Goal: Check status: Check status

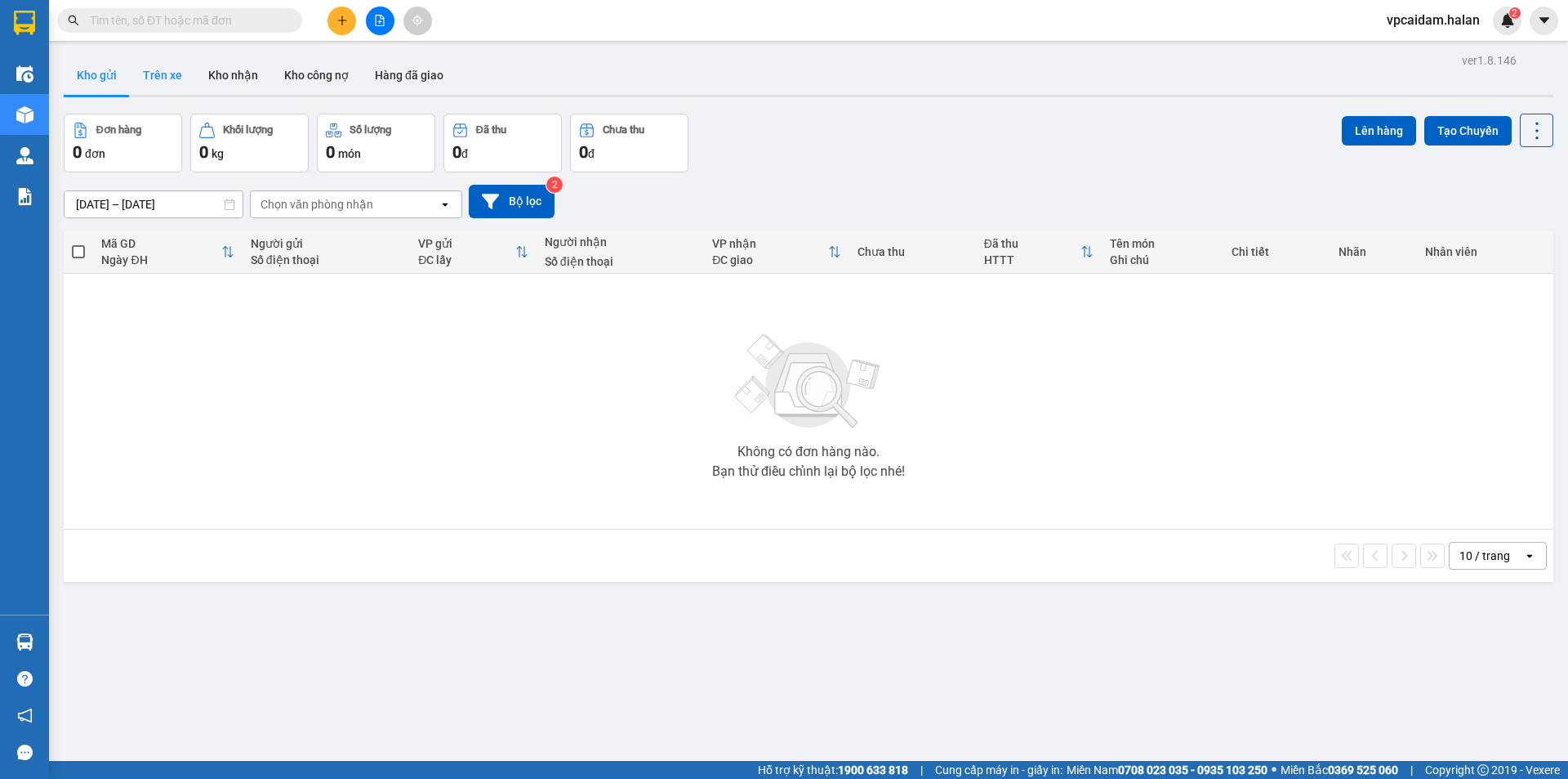
click at [165, 89] on button "Trên xe" at bounding box center [163, 75] width 65 height 40
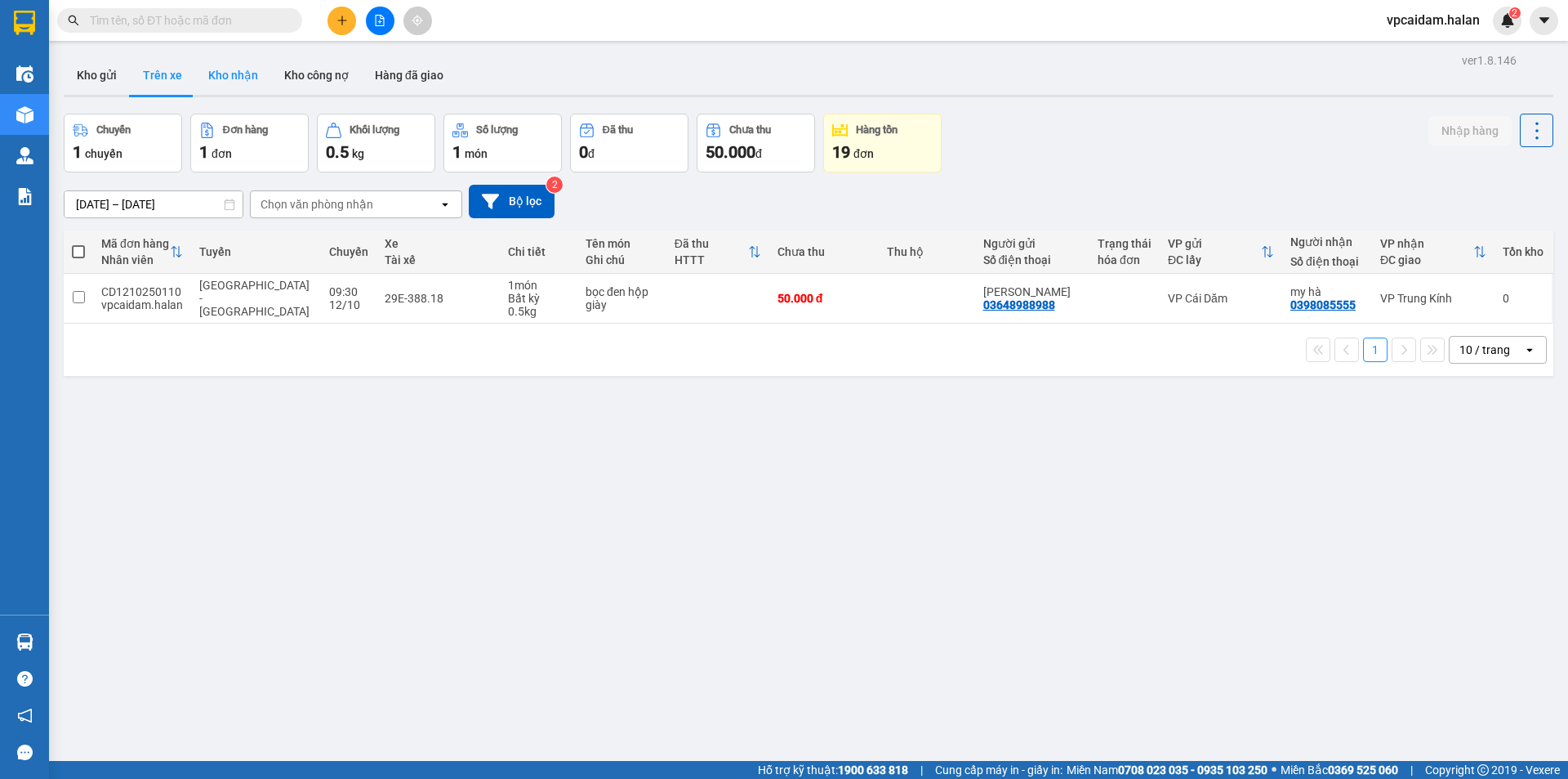
click at [223, 90] on button "Kho nhận" at bounding box center [233, 75] width 76 height 40
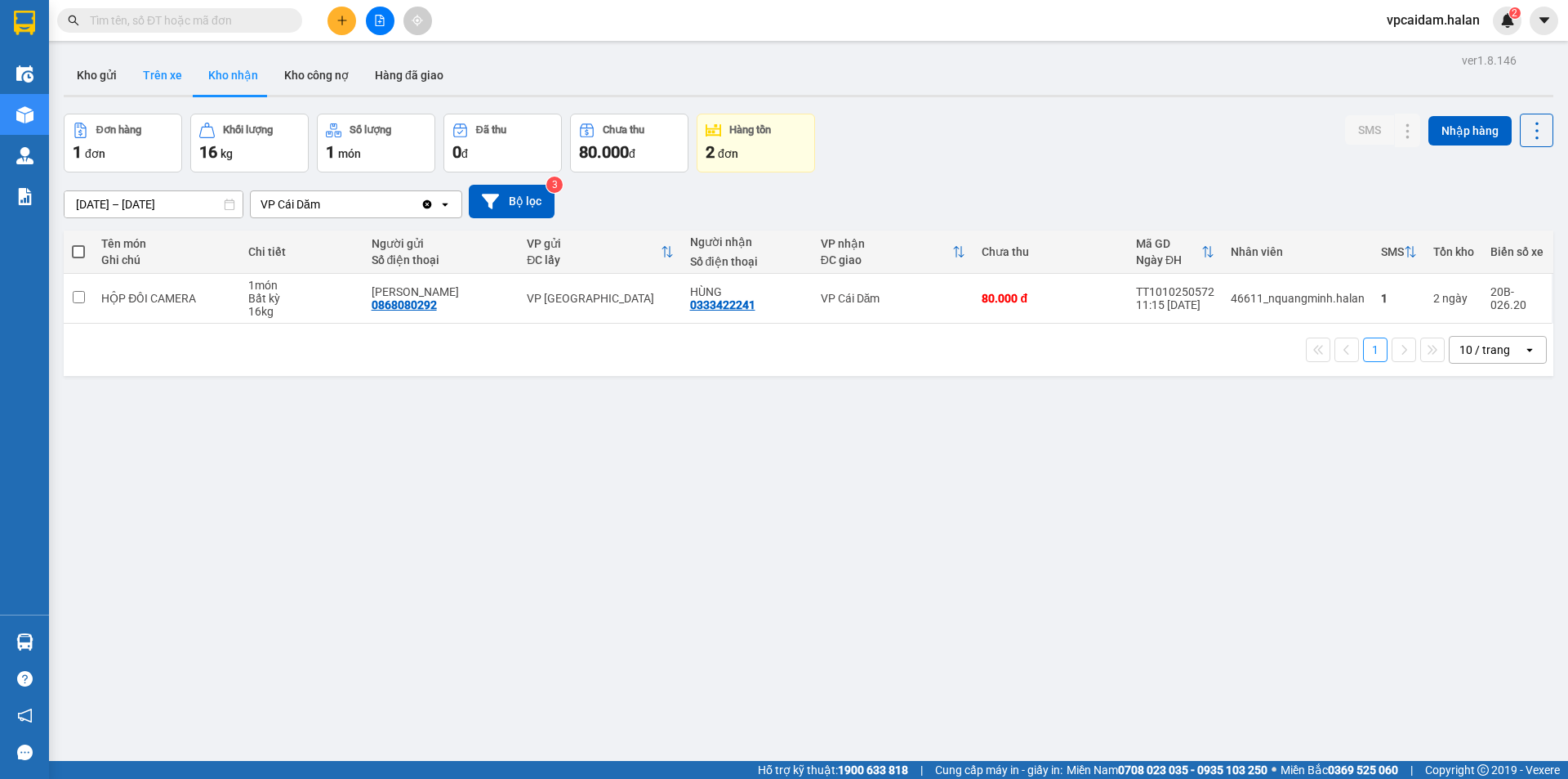
click at [169, 76] on button "Trên xe" at bounding box center [163, 75] width 65 height 40
type input "[DATE] – [DATE]"
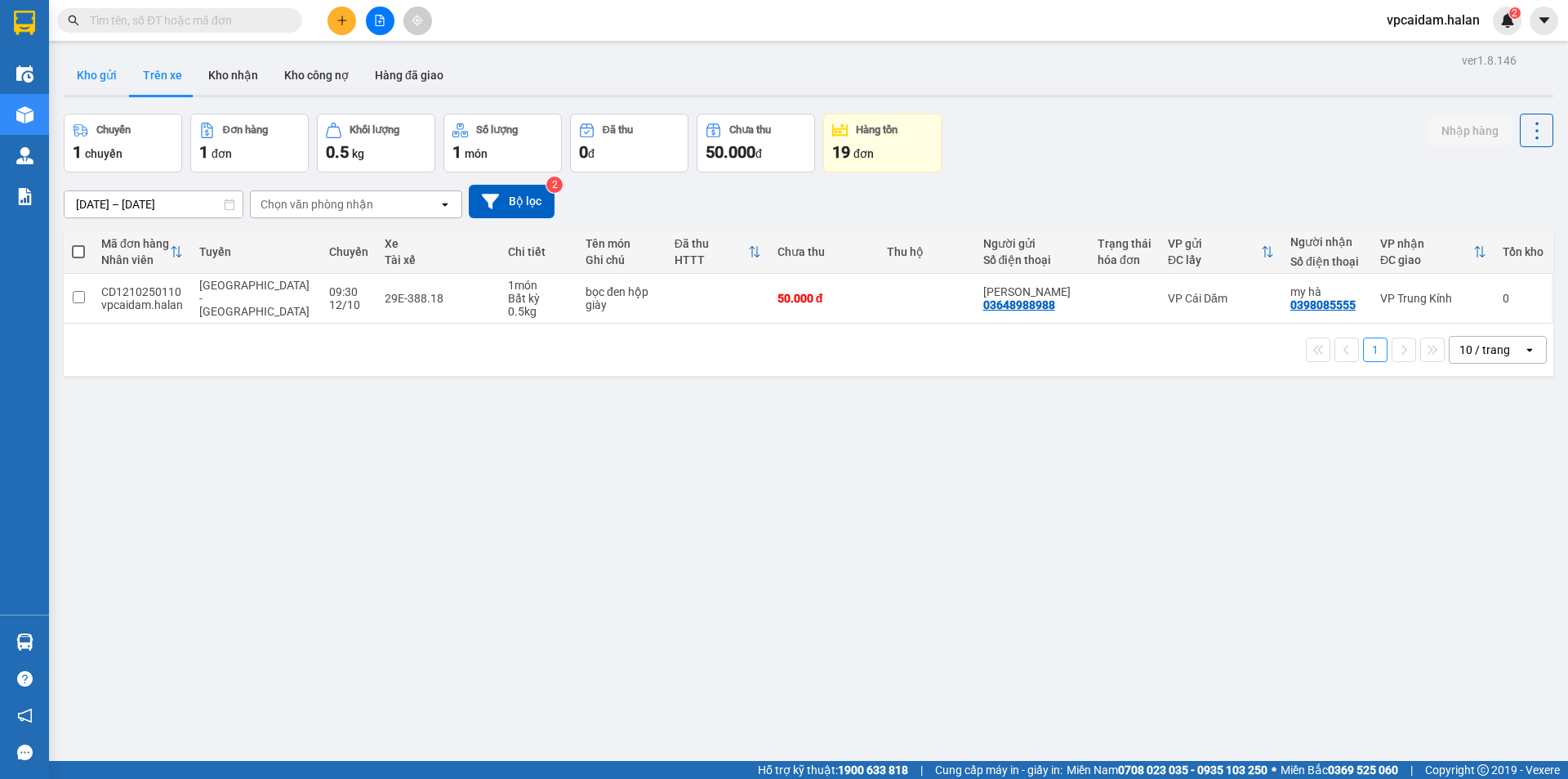
click at [115, 74] on button "Kho gửi" at bounding box center [96, 75] width 66 height 40
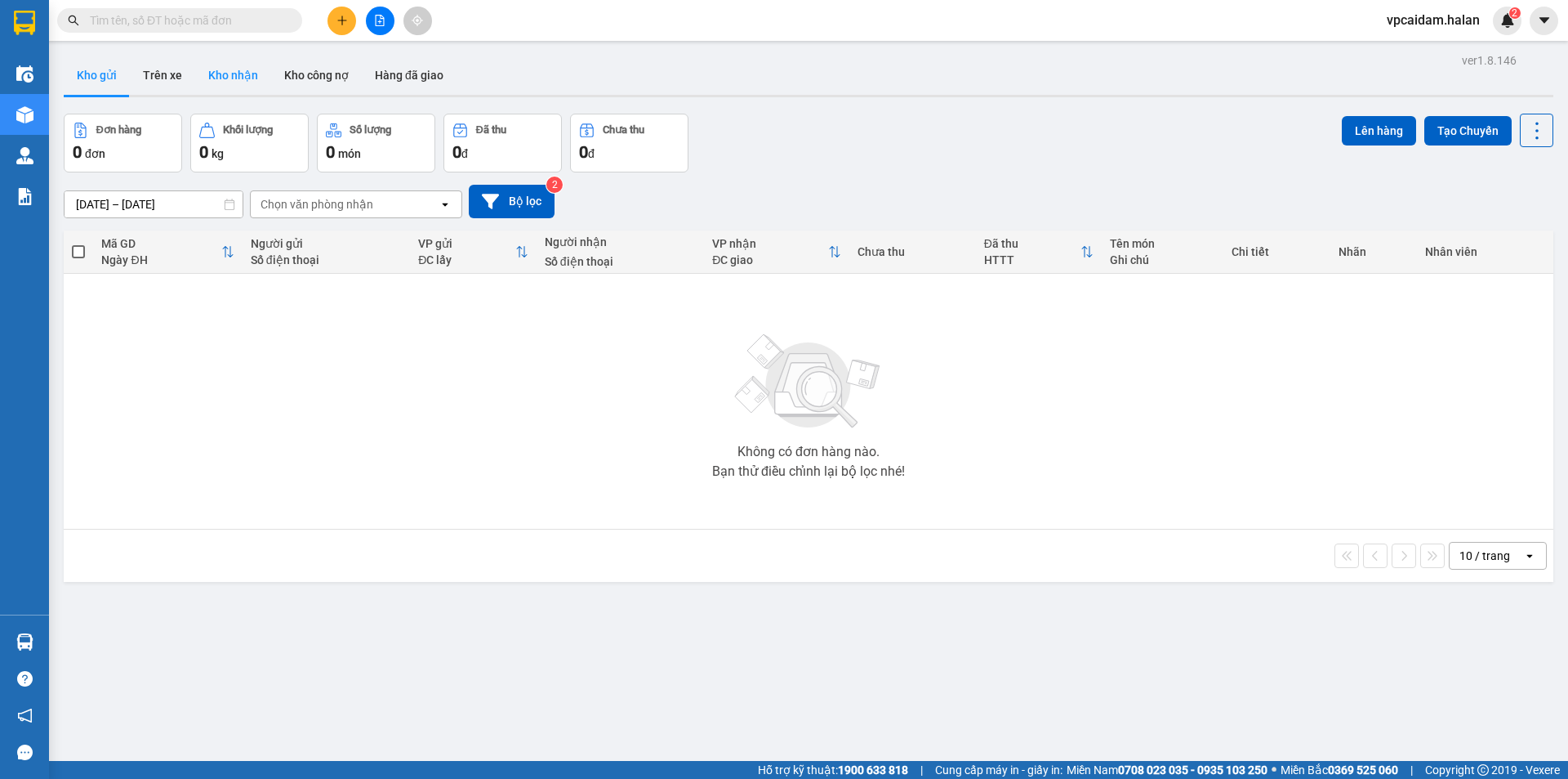
click at [243, 79] on button "Kho nhận" at bounding box center [233, 75] width 76 height 40
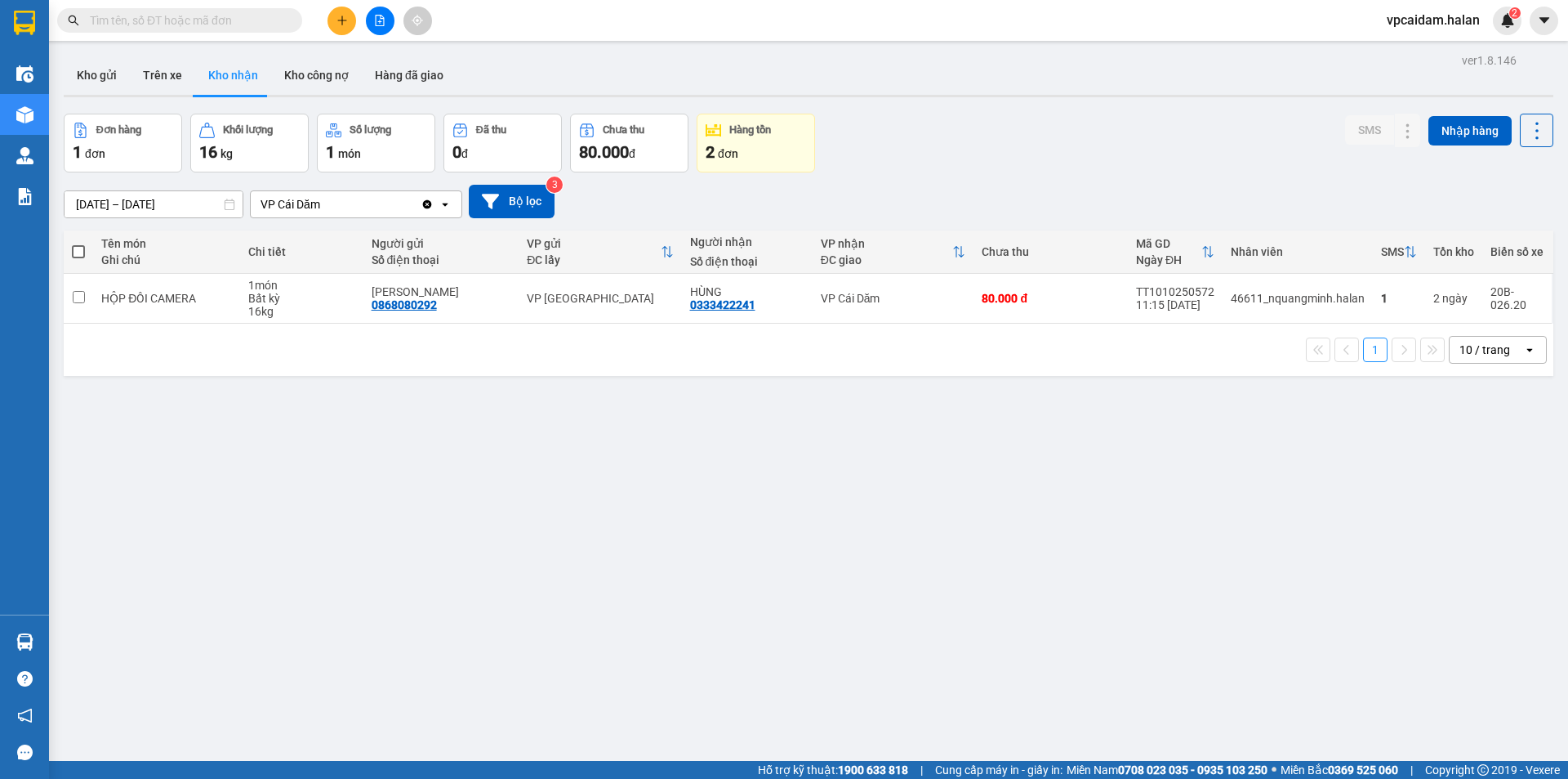
click at [955, 609] on div "ver 1.8.146 Kho gửi Trên xe Kho nhận Kho công nợ Hàng đã giao Đơn hàng 1 đơn Kh…" at bounding box center [808, 438] width 1503 height 779
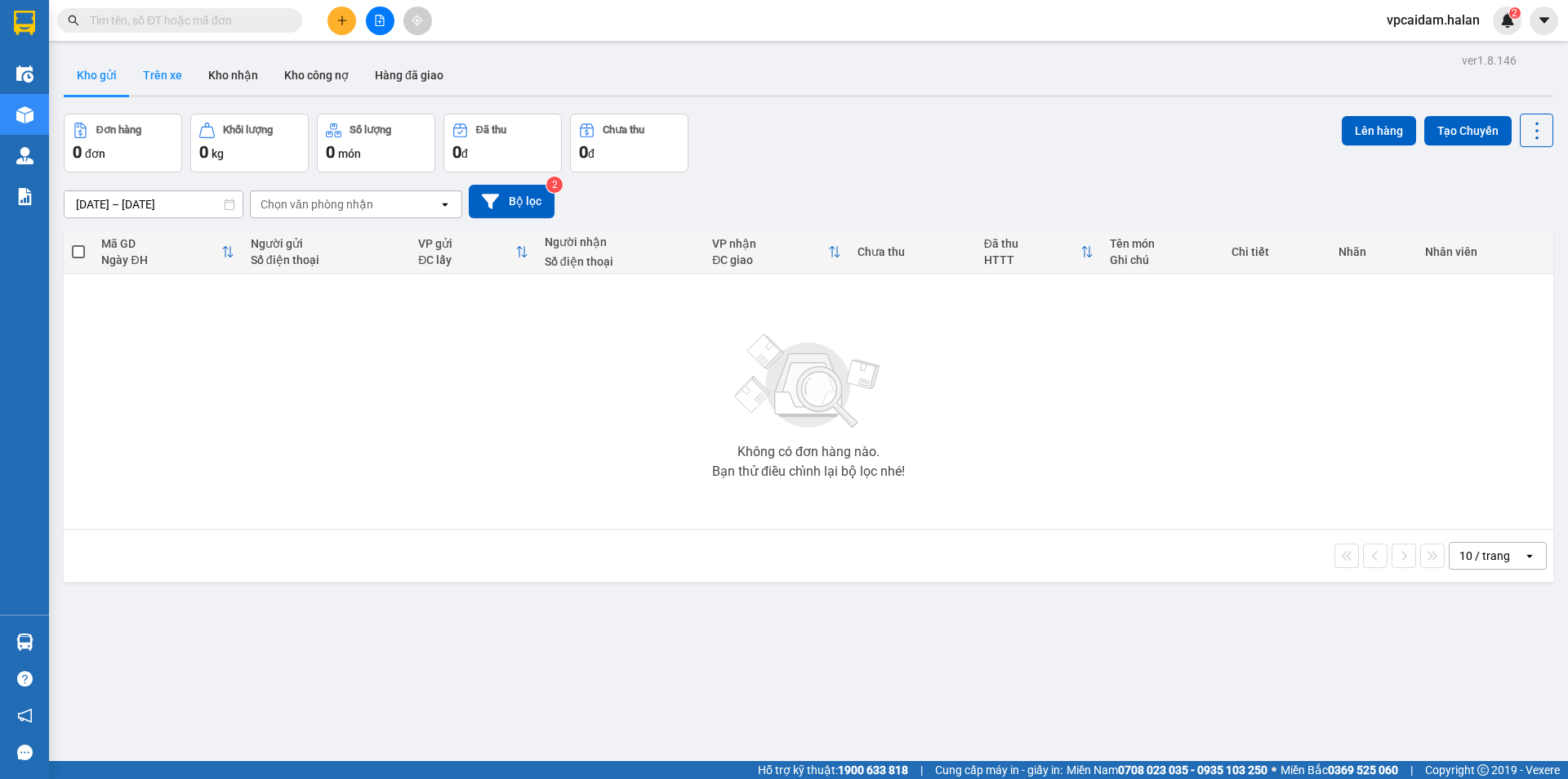
click at [167, 67] on button "Trên xe" at bounding box center [163, 75] width 65 height 40
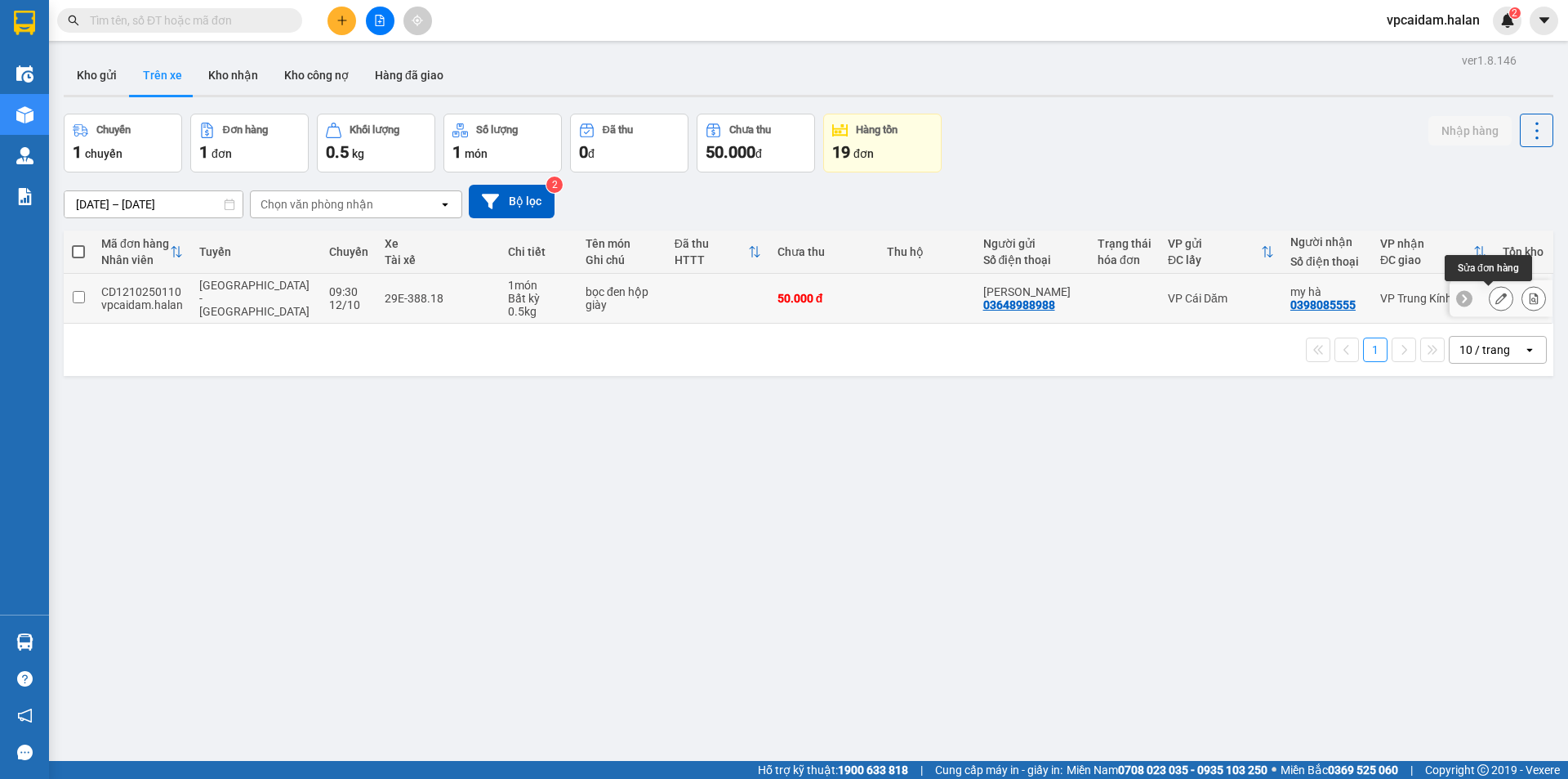
click at [758, 300] on icon at bounding box center [1502, 299] width 12 height 12
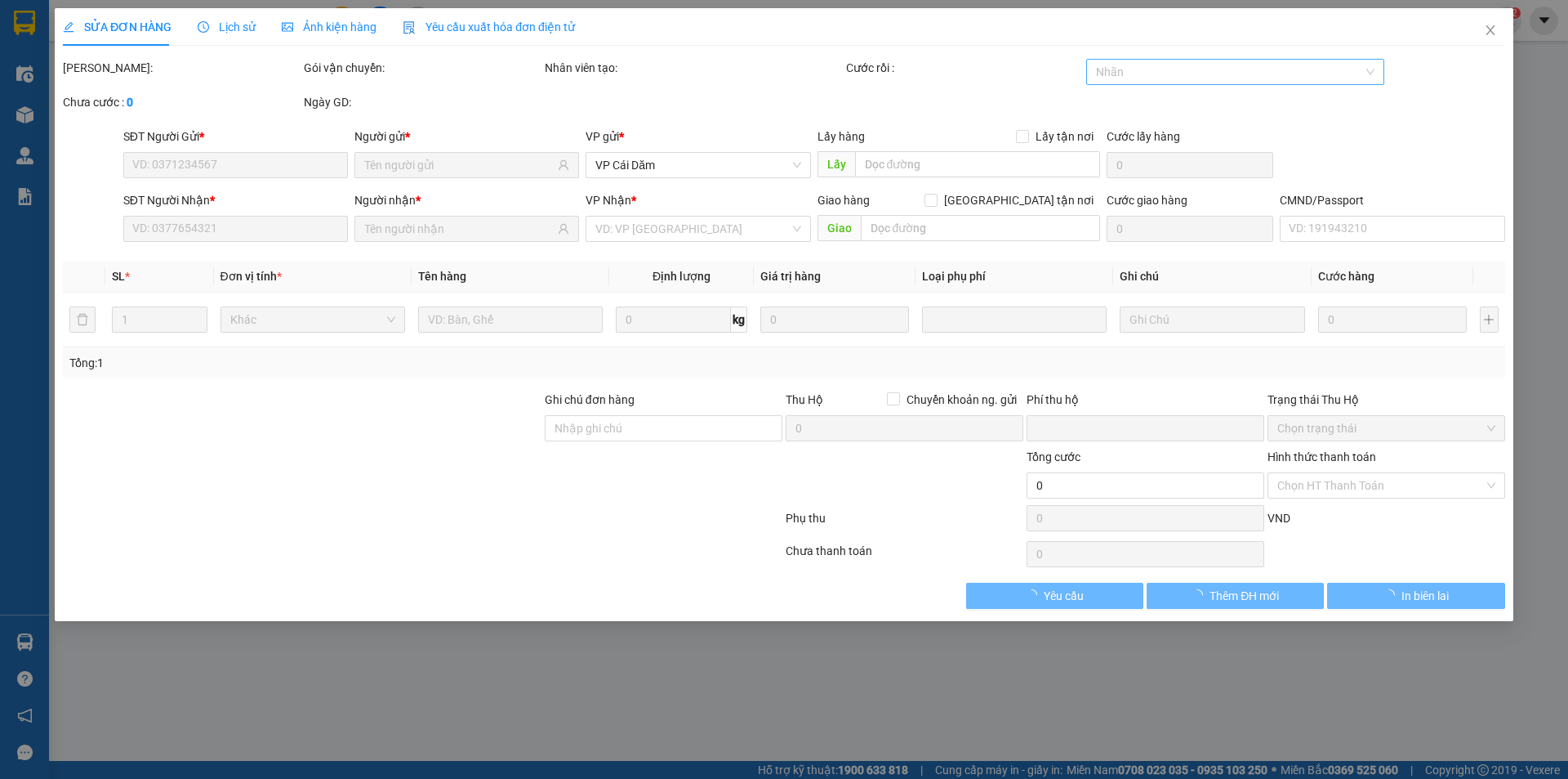
type input "03648988988"
type input "0398085555"
type input "0"
type input "50.000"
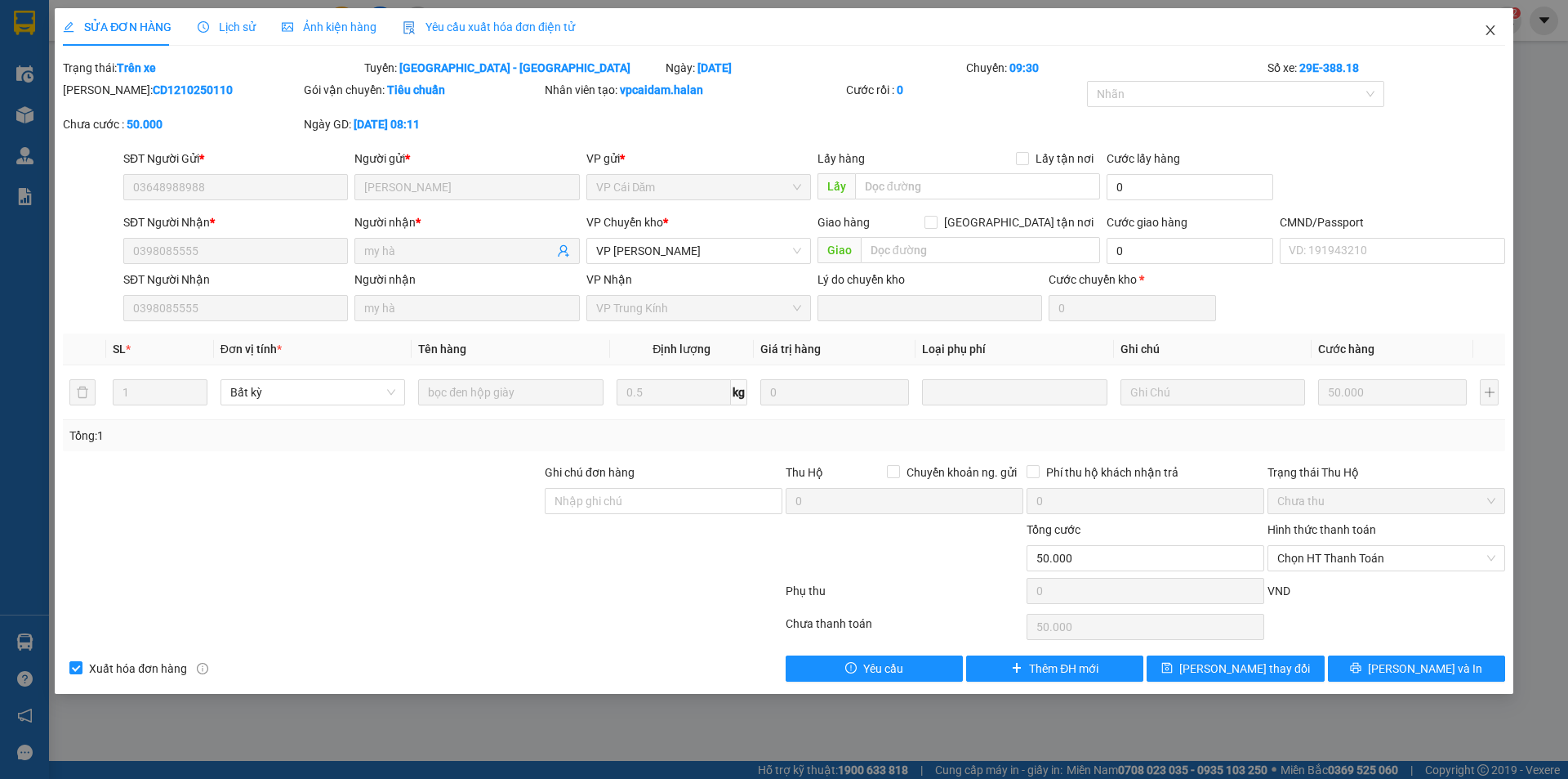
click at [758, 29] on icon "close" at bounding box center [1490, 30] width 13 height 13
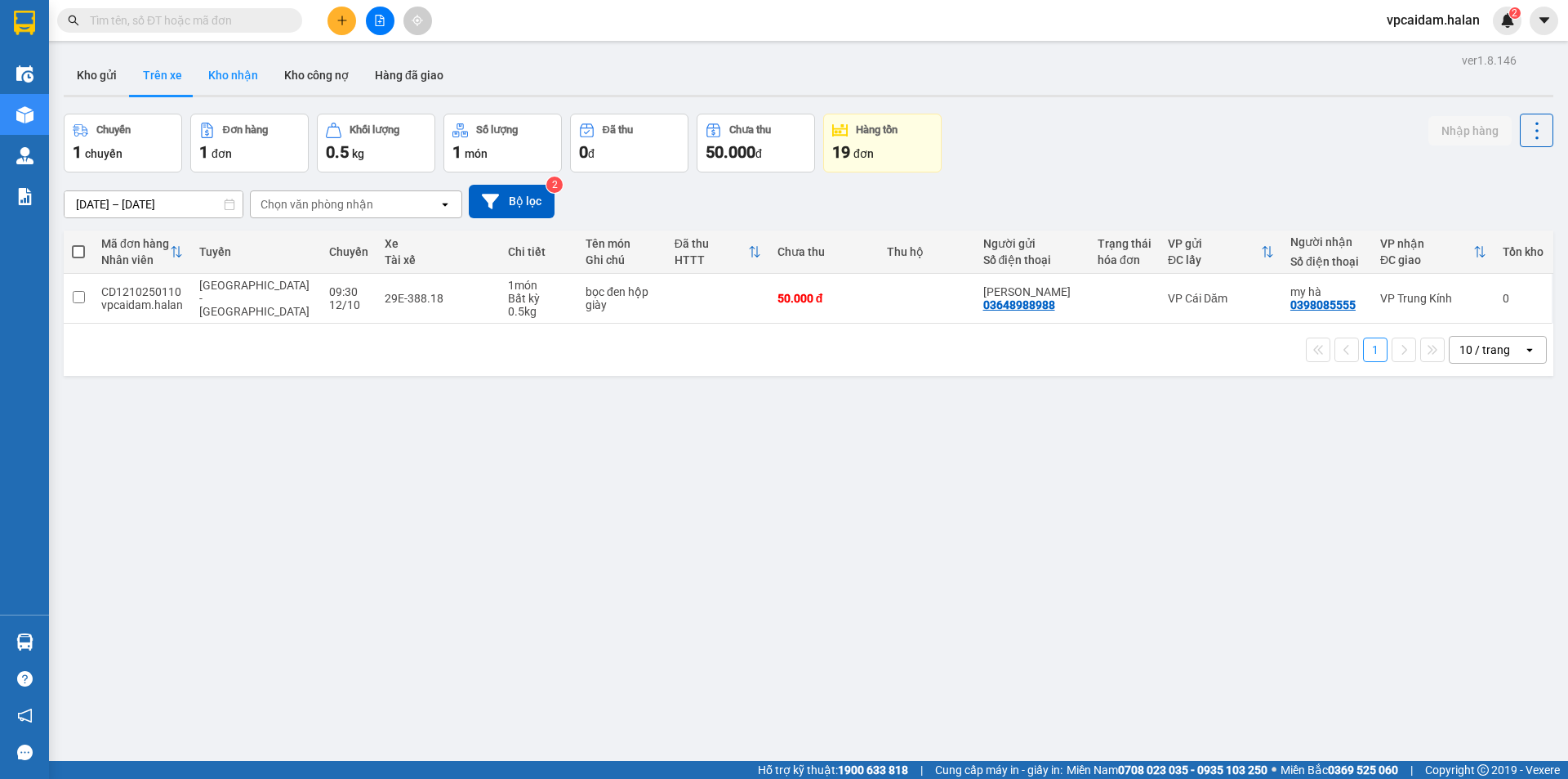
click at [245, 87] on button "Kho nhận" at bounding box center [233, 75] width 76 height 40
type input "[DATE] – [DATE]"
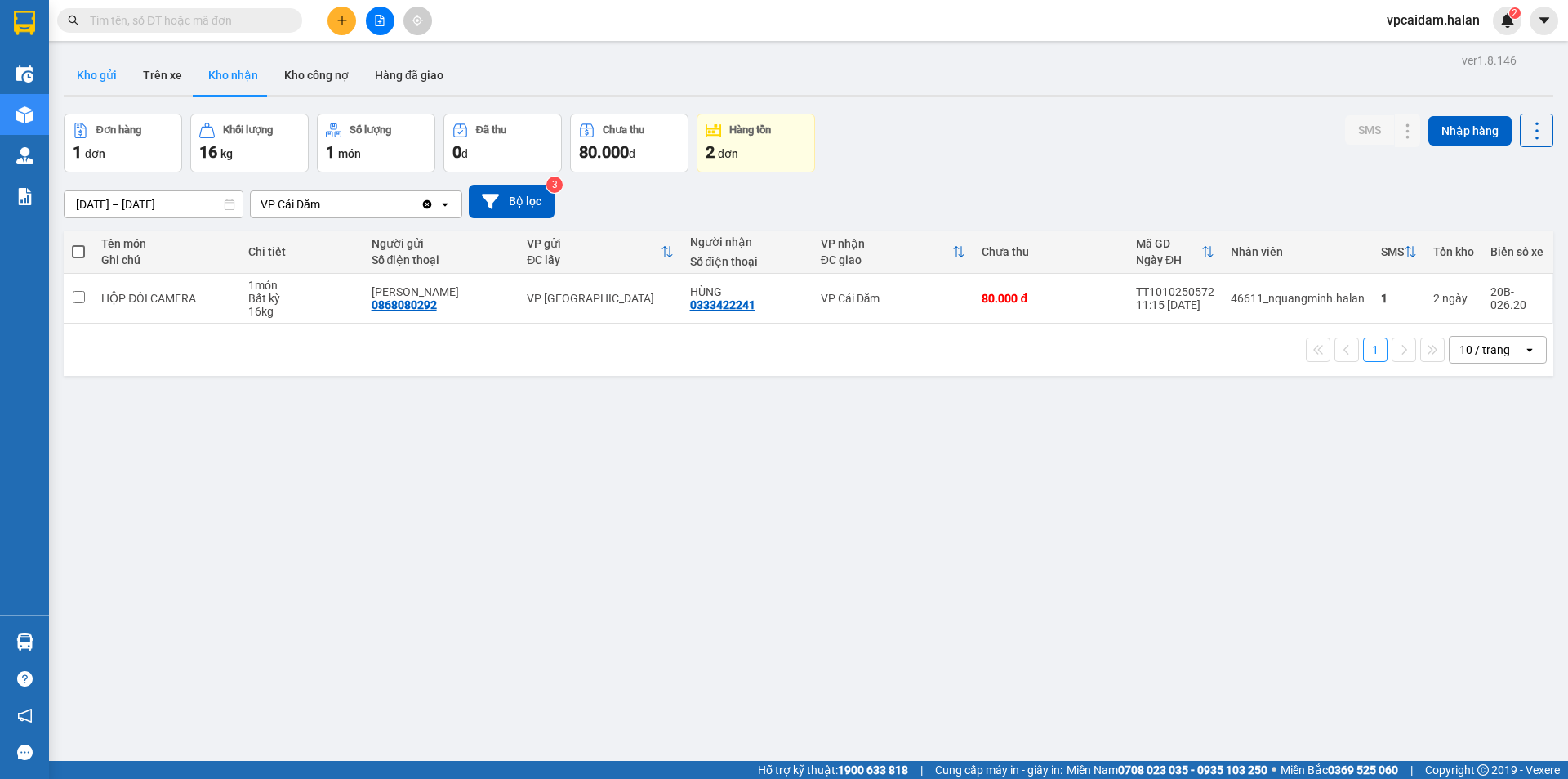
click at [109, 76] on button "Kho gửi" at bounding box center [96, 75] width 66 height 40
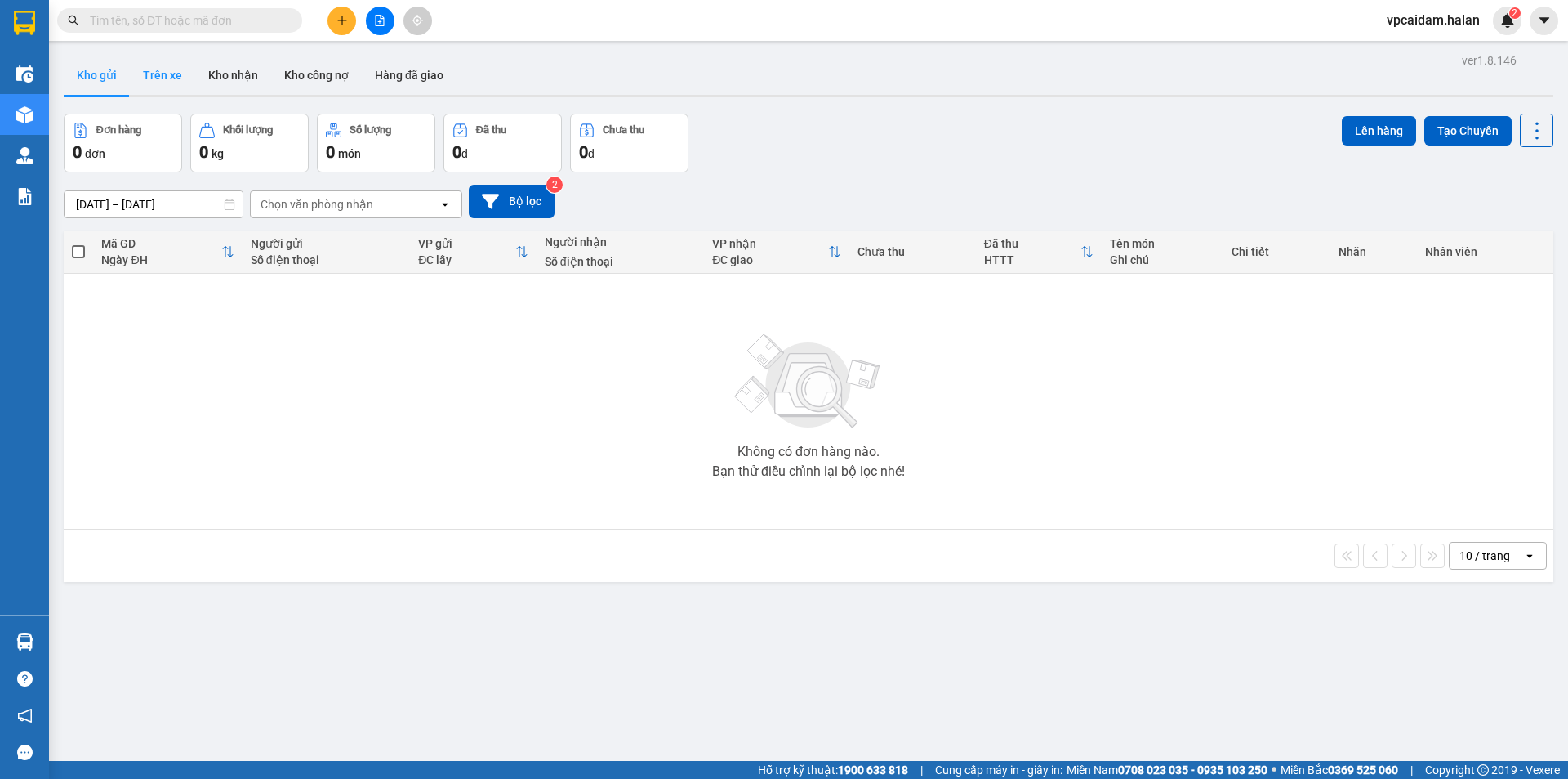
click at [156, 74] on button "Trên xe" at bounding box center [163, 75] width 65 height 40
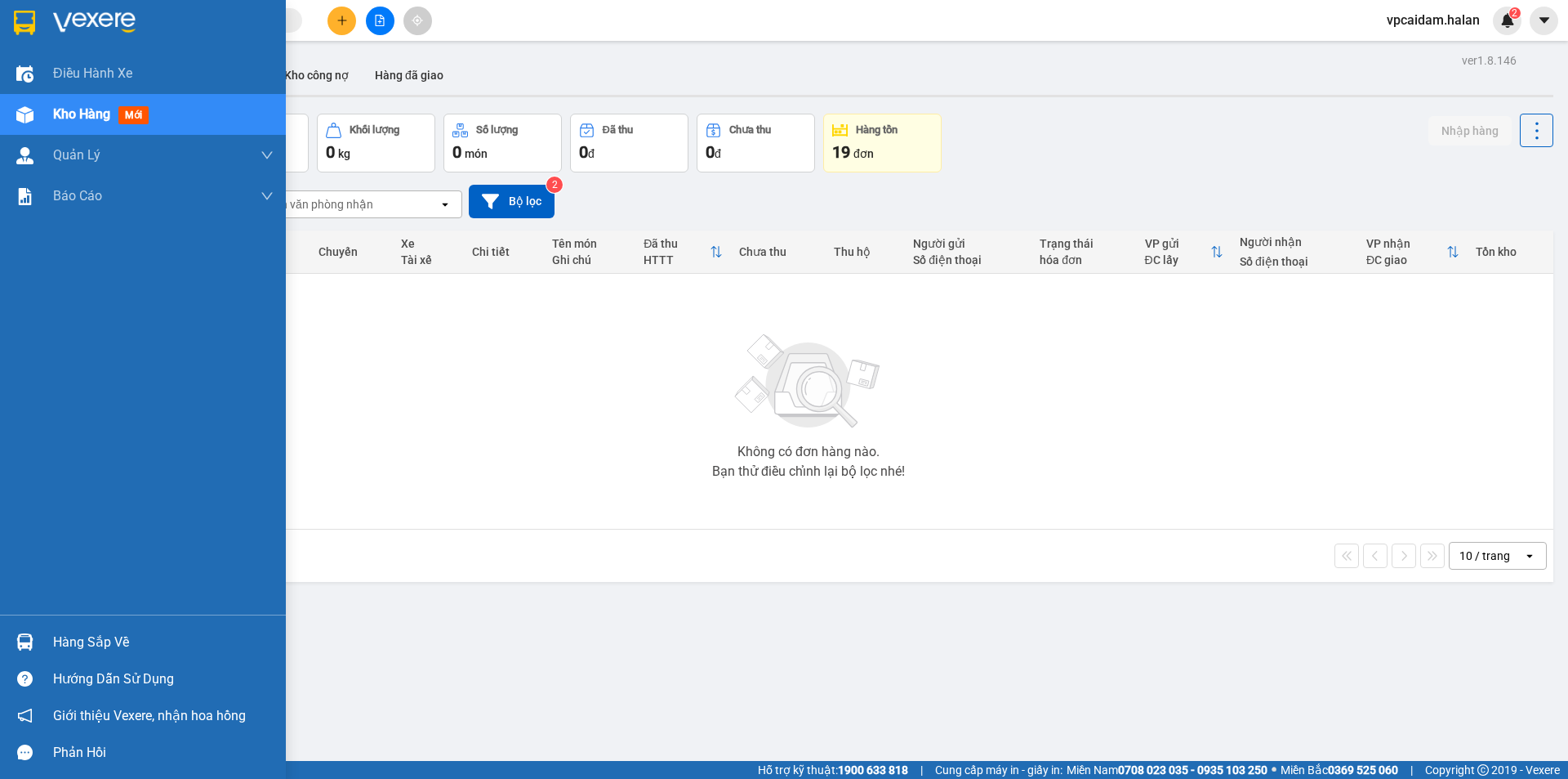
click at [55, 498] on div "Hàng sắp về" at bounding box center [164, 642] width 220 height 25
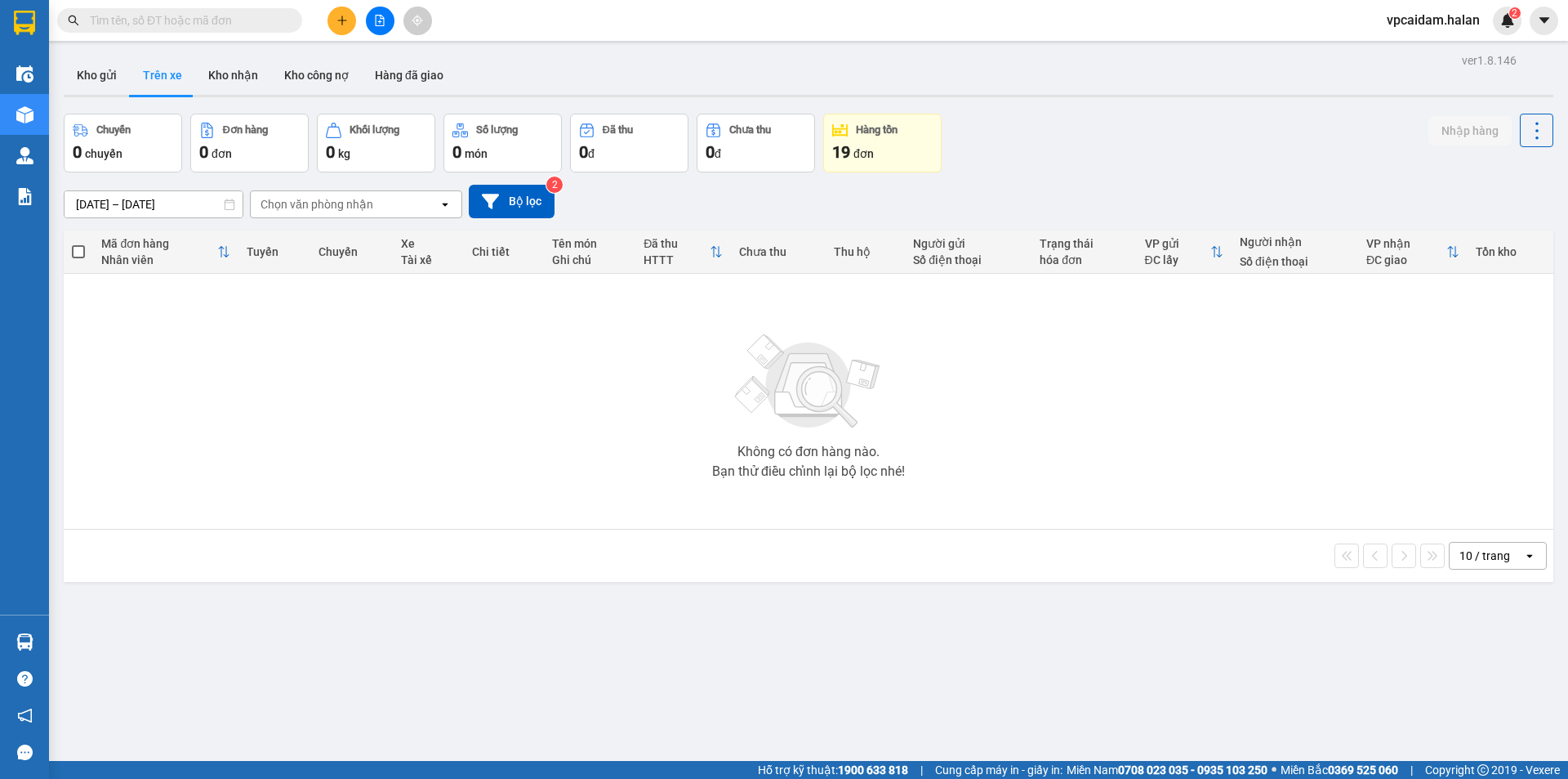
click at [583, 414] on section "Kết quả tìm kiếm ( 0 ) Bộ lọc No Data vpcaidam.halan 2 Điều hành xe Kho hàng mớ…" at bounding box center [784, 389] width 1568 height 779
click at [242, 67] on button "Kho nhận" at bounding box center [233, 75] width 76 height 40
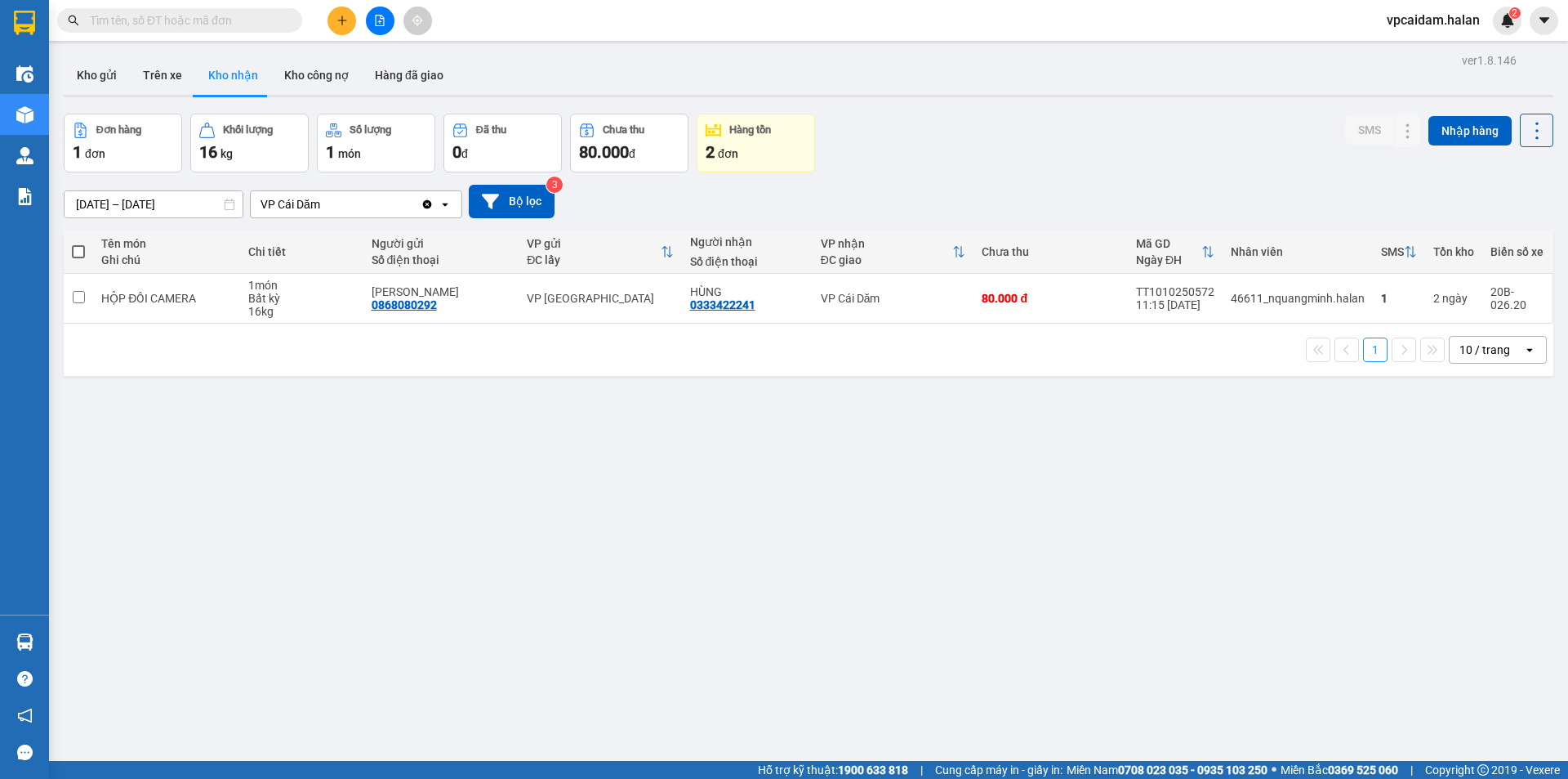
click at [34, 498] on div at bounding box center [25, 642] width 29 height 29
drag, startPoint x: 371, startPoint y: 480, endPoint x: 290, endPoint y: 523, distance: 91.7
click at [350, 493] on section "Kết quả tìm kiếm ( 0 ) Bộ lọc No Data vpcaidam.halan 2 Điều hành xe Kho hàng mớ…" at bounding box center [784, 389] width 1568 height 779
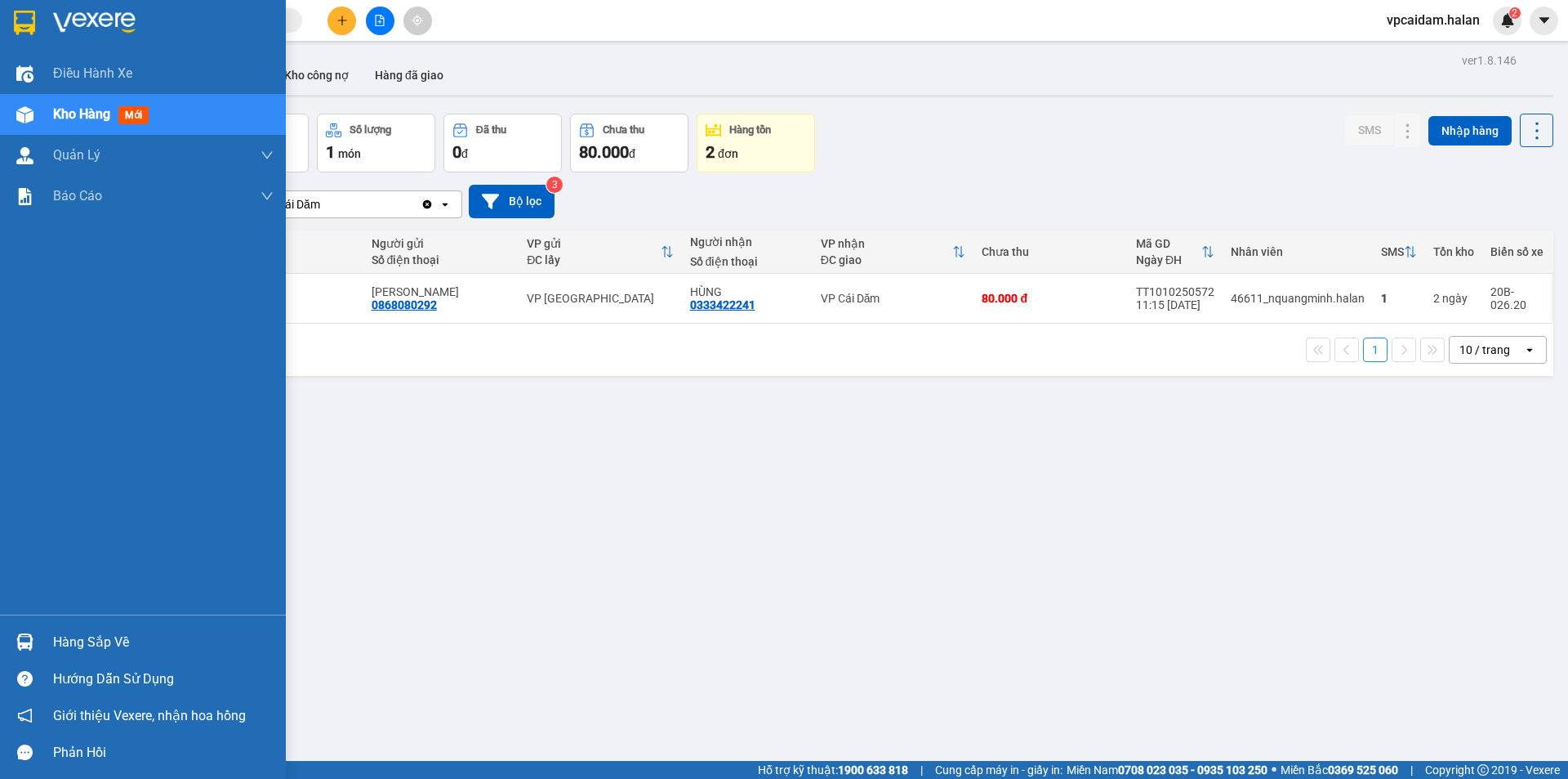
click at [35, 498] on div at bounding box center [25, 642] width 29 height 29
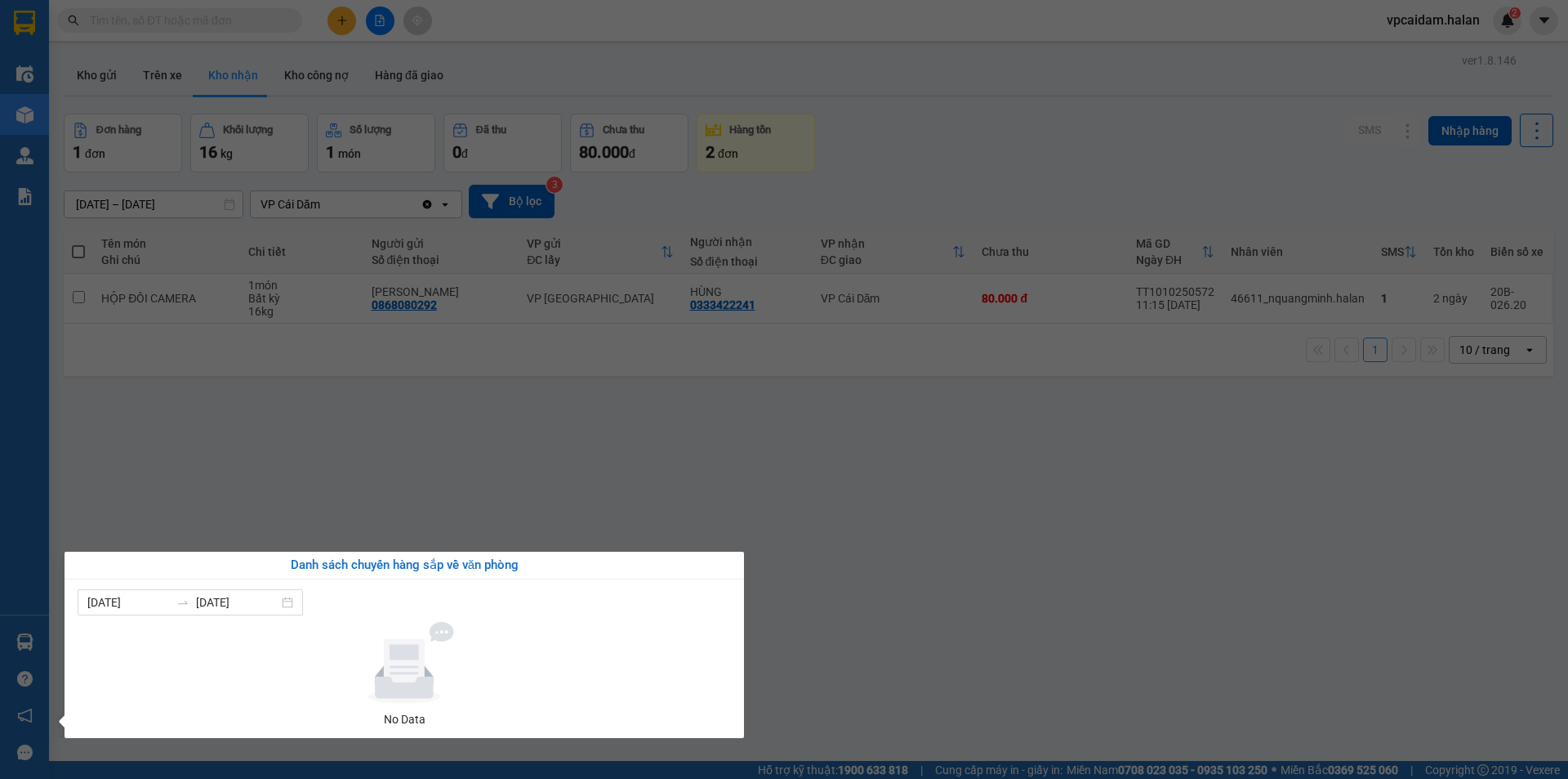
click at [241, 425] on section "Kết quả tìm kiếm ( 0 ) Bộ lọc No Data vpcaidam.halan 2 Điều hành xe Kho hàng mớ…" at bounding box center [784, 389] width 1568 height 779
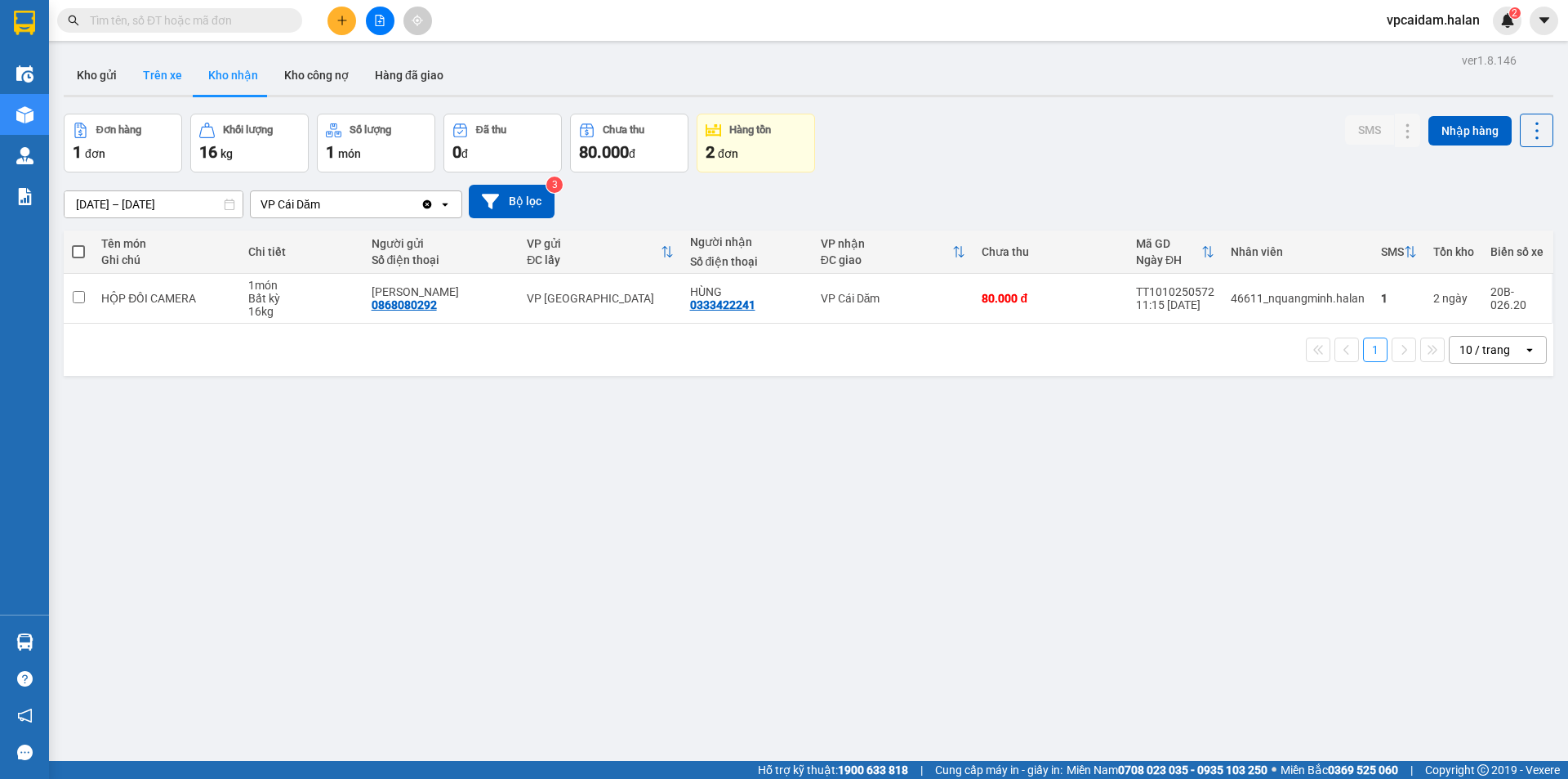
click at [154, 64] on button "Trên xe" at bounding box center [163, 75] width 65 height 40
type input "[DATE] – [DATE]"
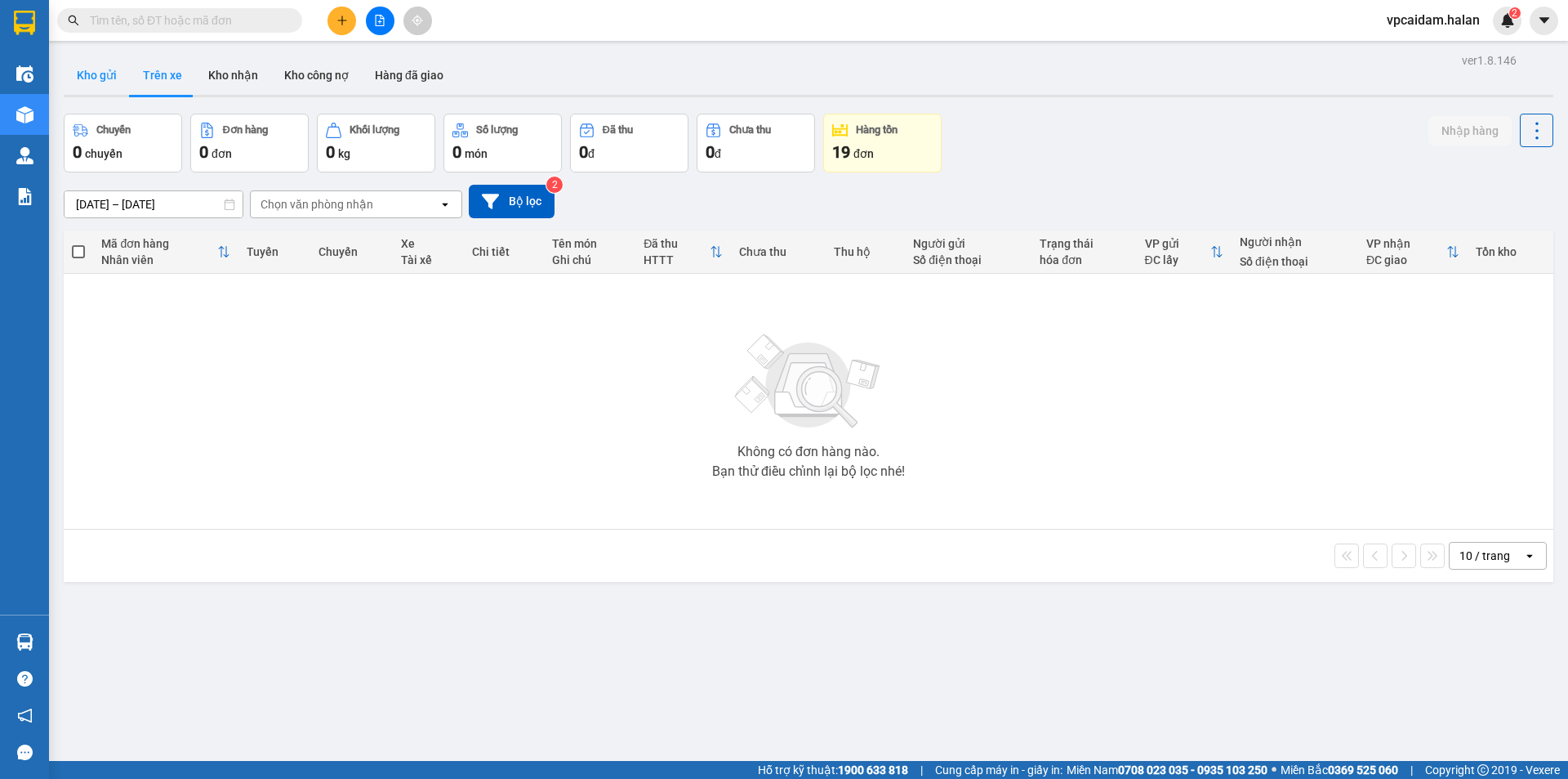
click at [108, 87] on button "Kho gửi" at bounding box center [96, 75] width 66 height 40
